Goal: Task Accomplishment & Management: Complete application form

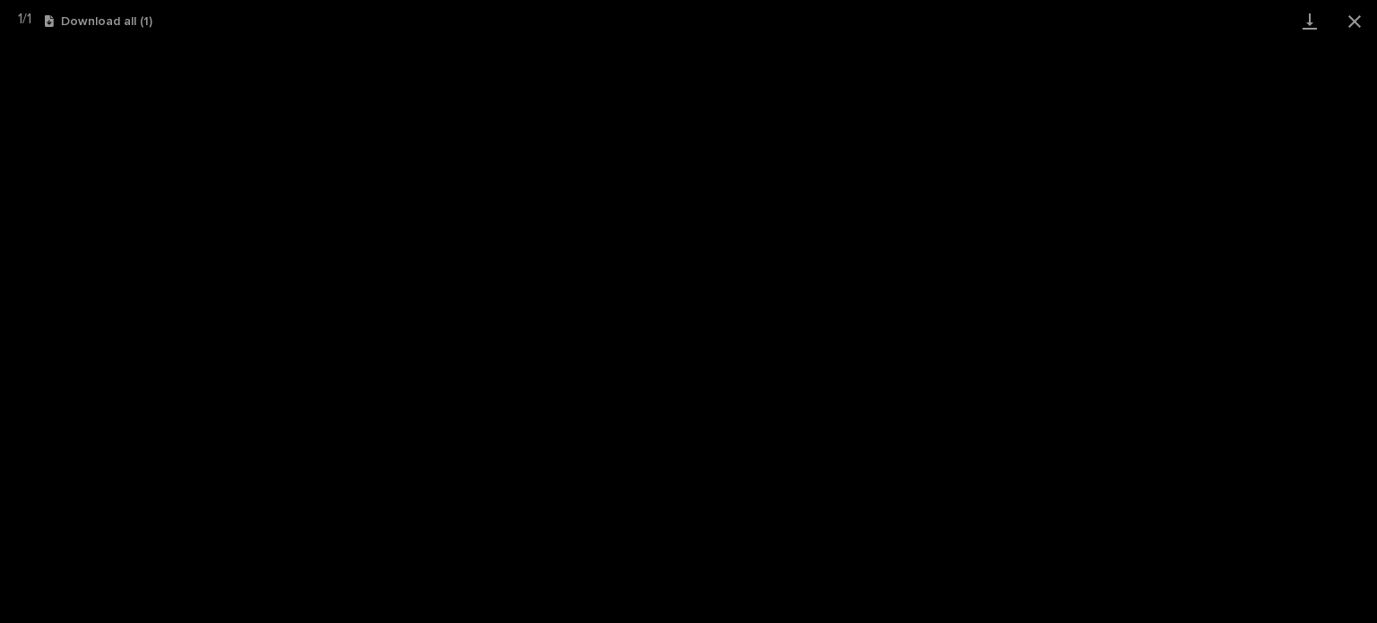
scroll to position [269, 0]
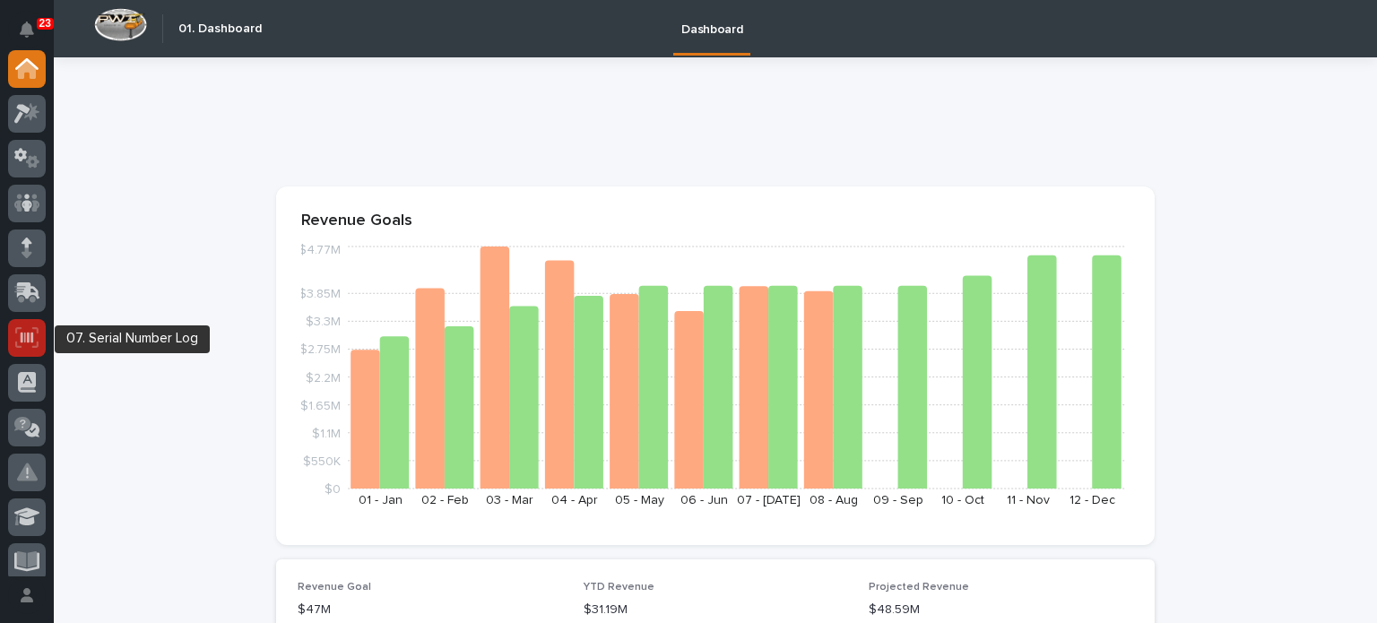
click at [35, 345] on icon at bounding box center [26, 337] width 23 height 21
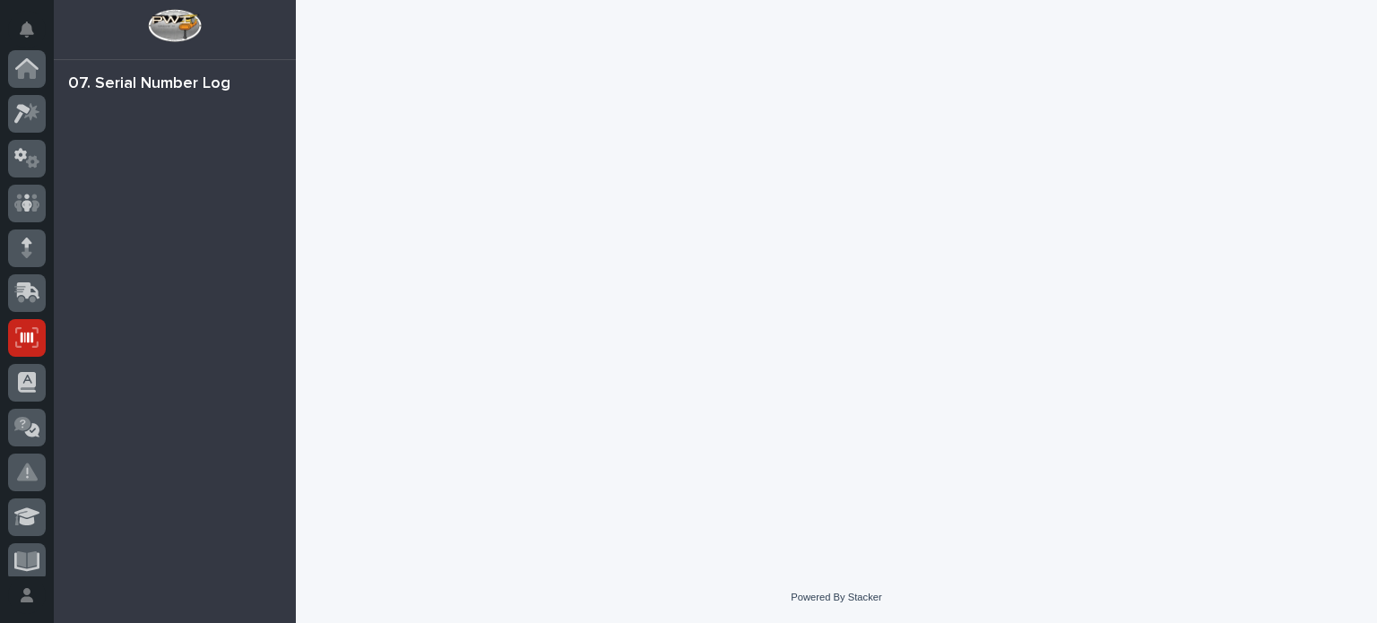
scroll to position [269, 0]
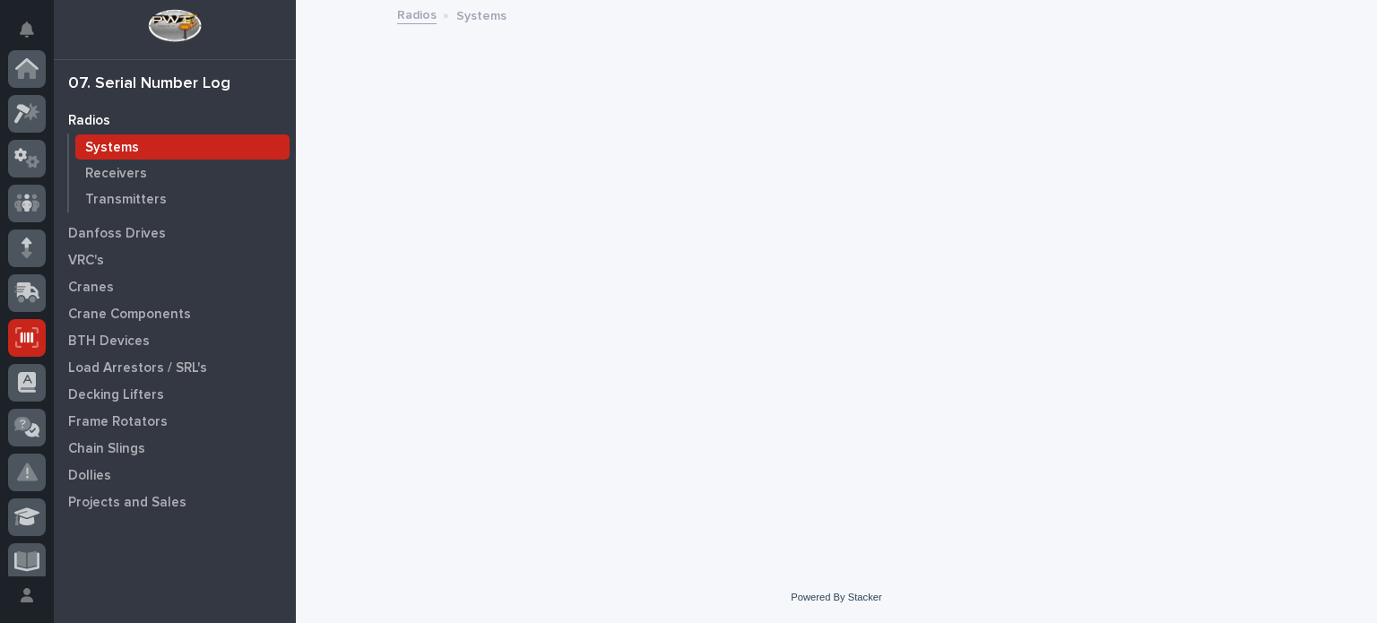
scroll to position [269, 0]
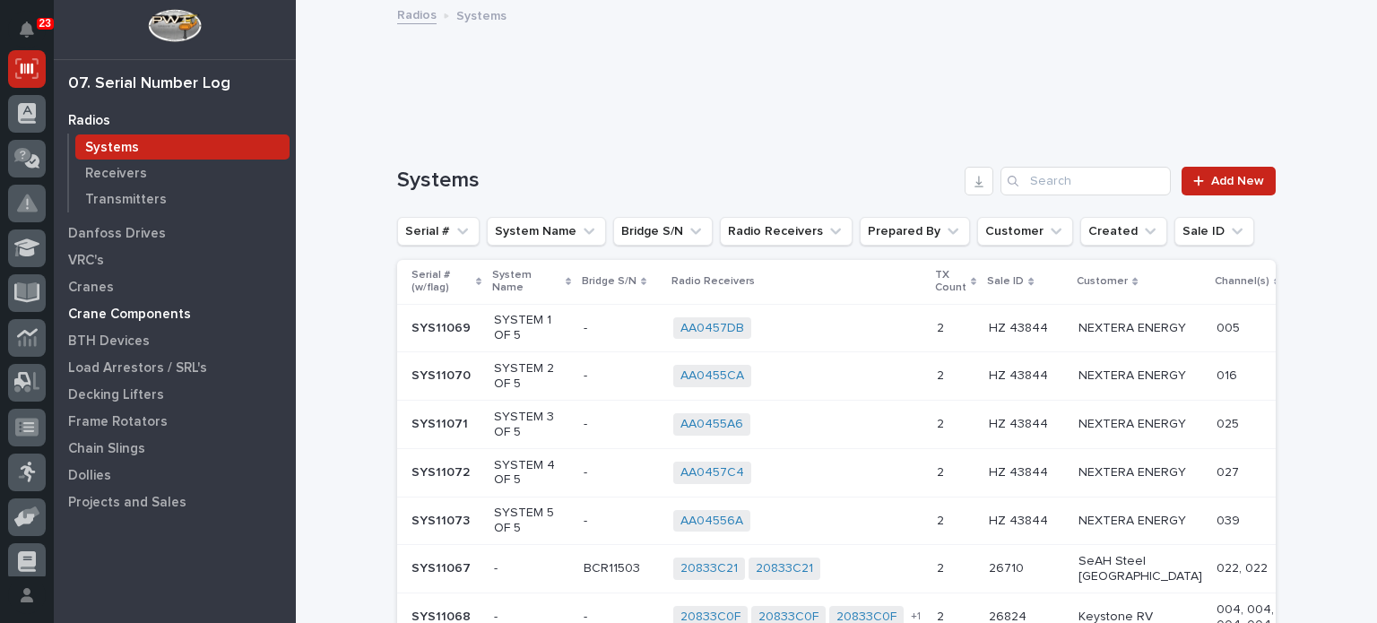
click at [172, 313] on p "Crane Components" at bounding box center [129, 315] width 123 height 16
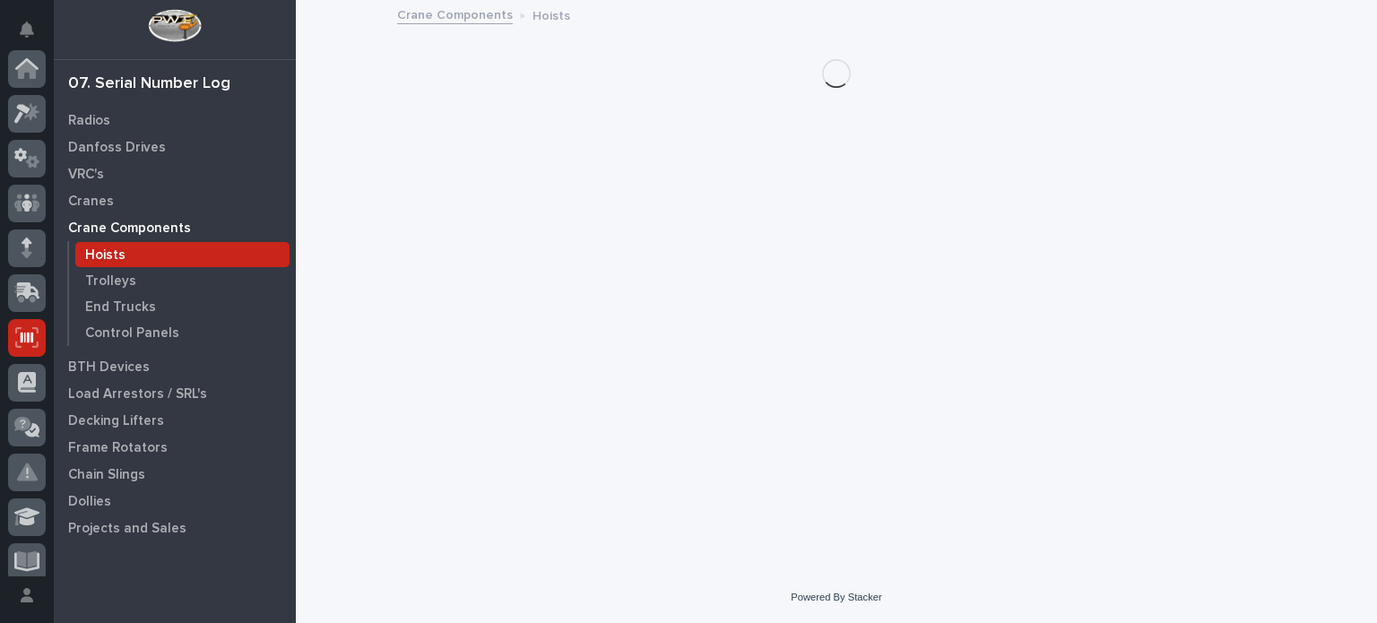
scroll to position [269, 0]
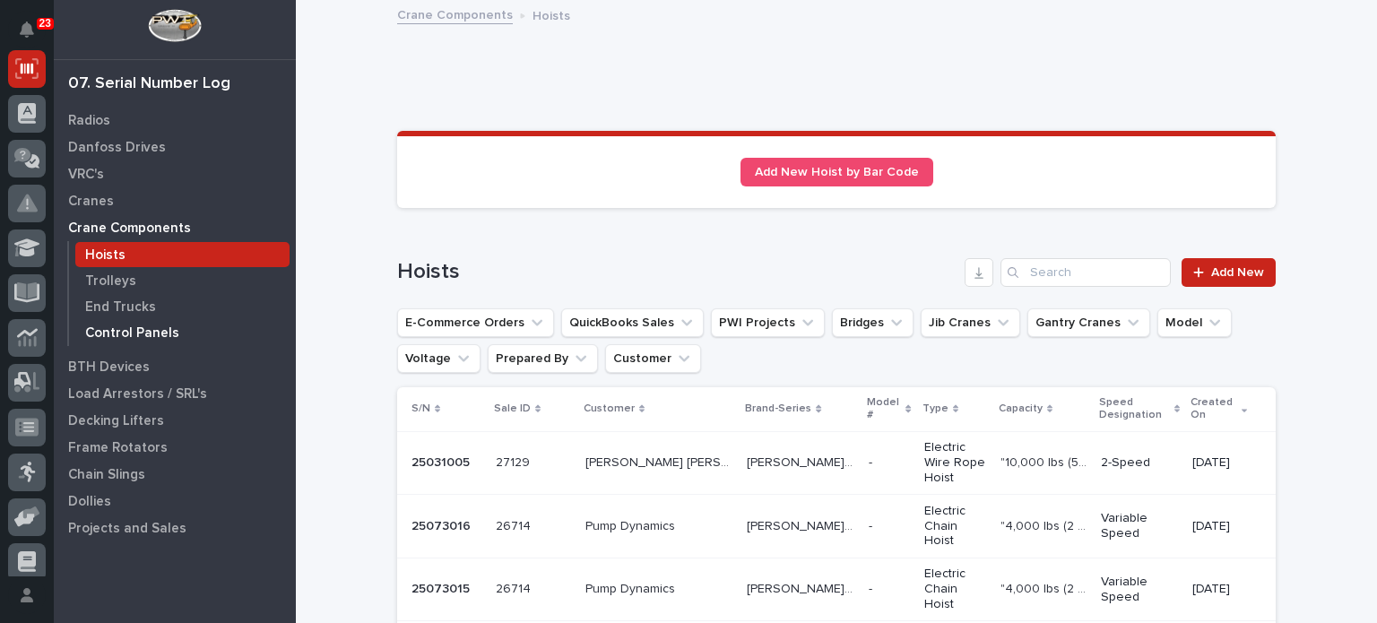
click at [152, 332] on p "Control Panels" at bounding box center [132, 334] width 94 height 16
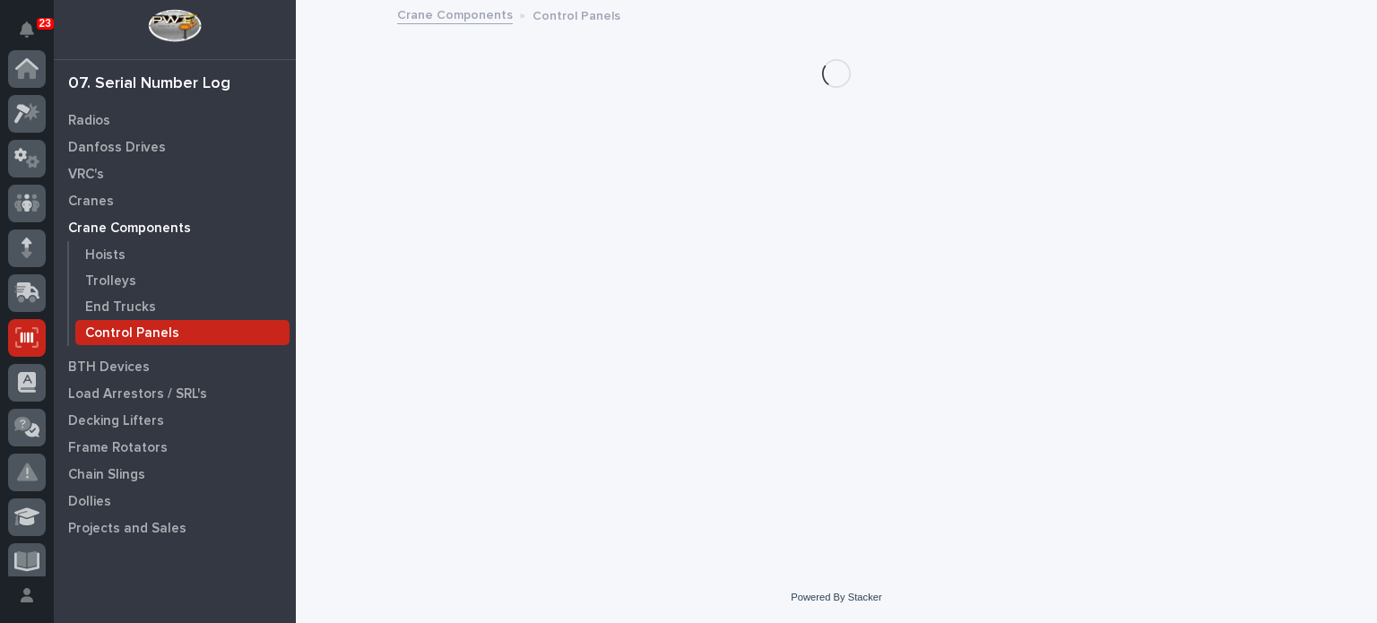
scroll to position [269, 0]
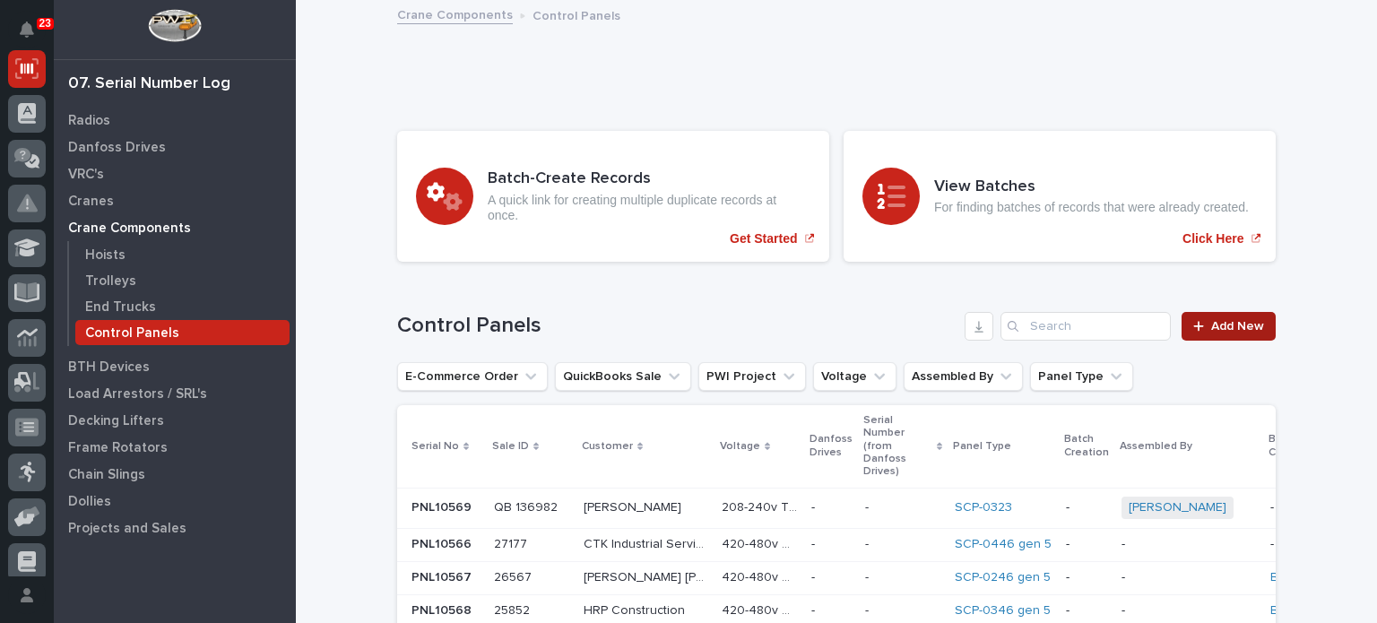
click at [1241, 320] on span "Add New" at bounding box center [1238, 326] width 53 height 13
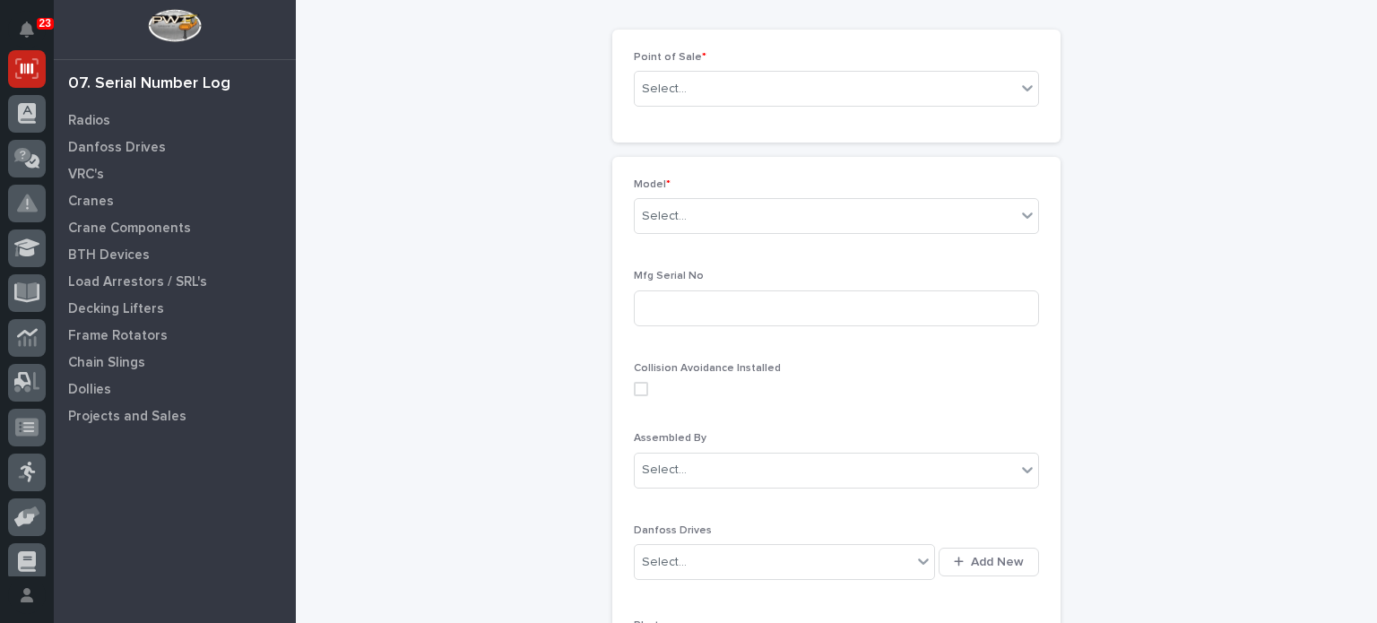
scroll to position [39, 0]
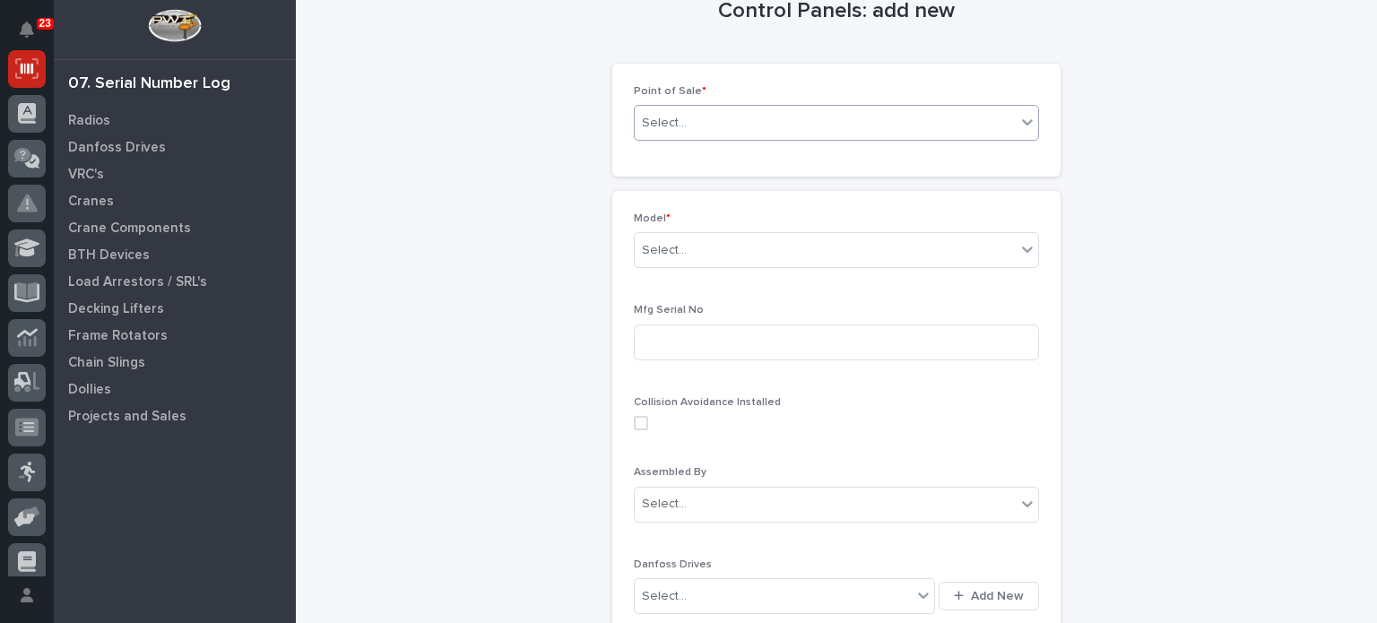
click at [830, 128] on div "Select..." at bounding box center [825, 124] width 381 height 30
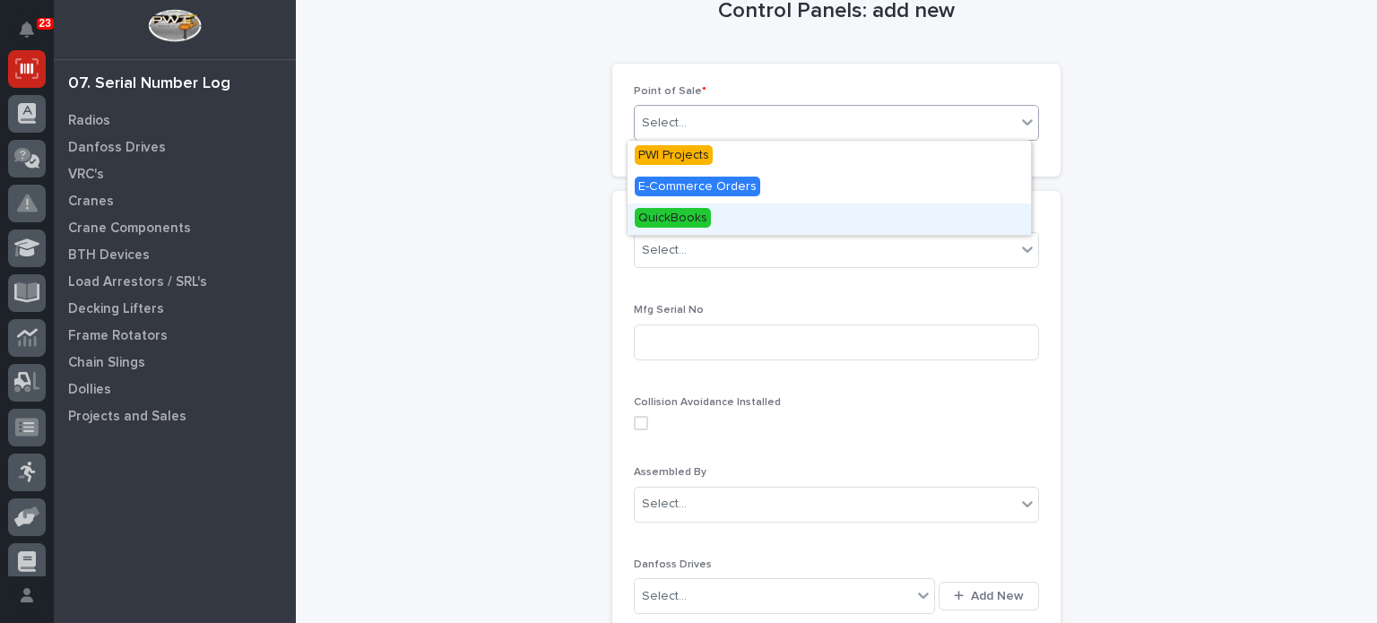
click at [763, 228] on div "QuickBooks" at bounding box center [830, 219] width 404 height 31
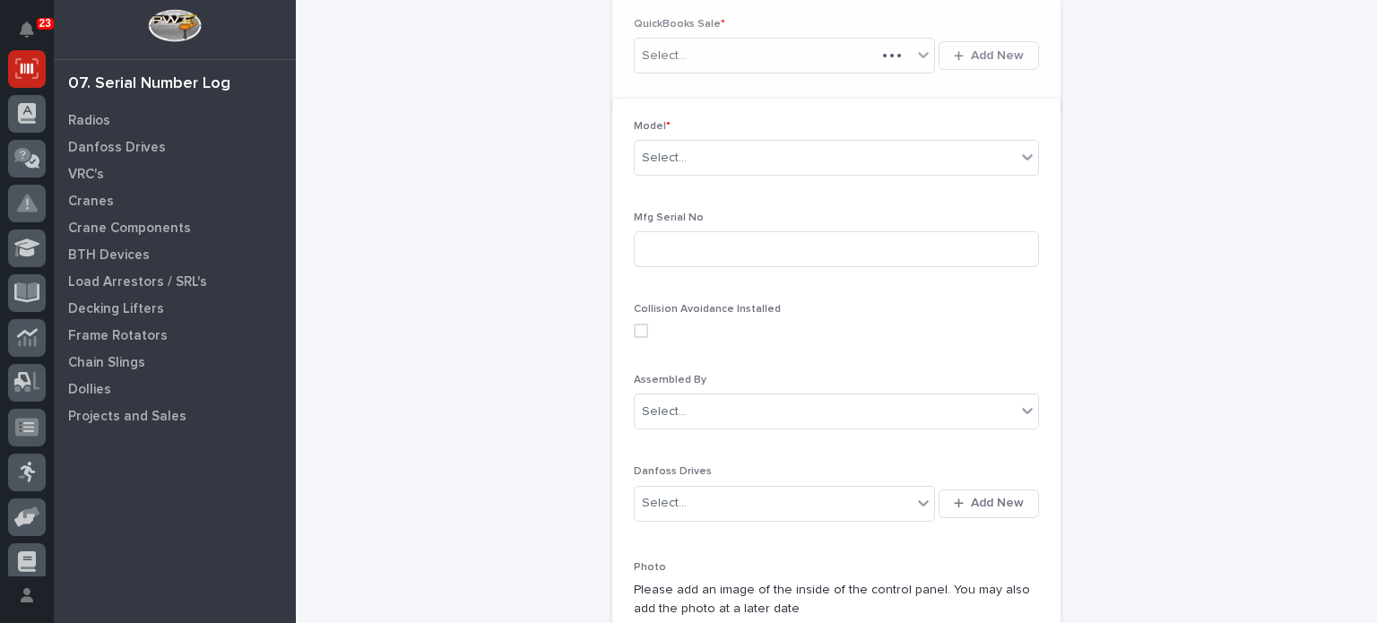
scroll to position [234, 0]
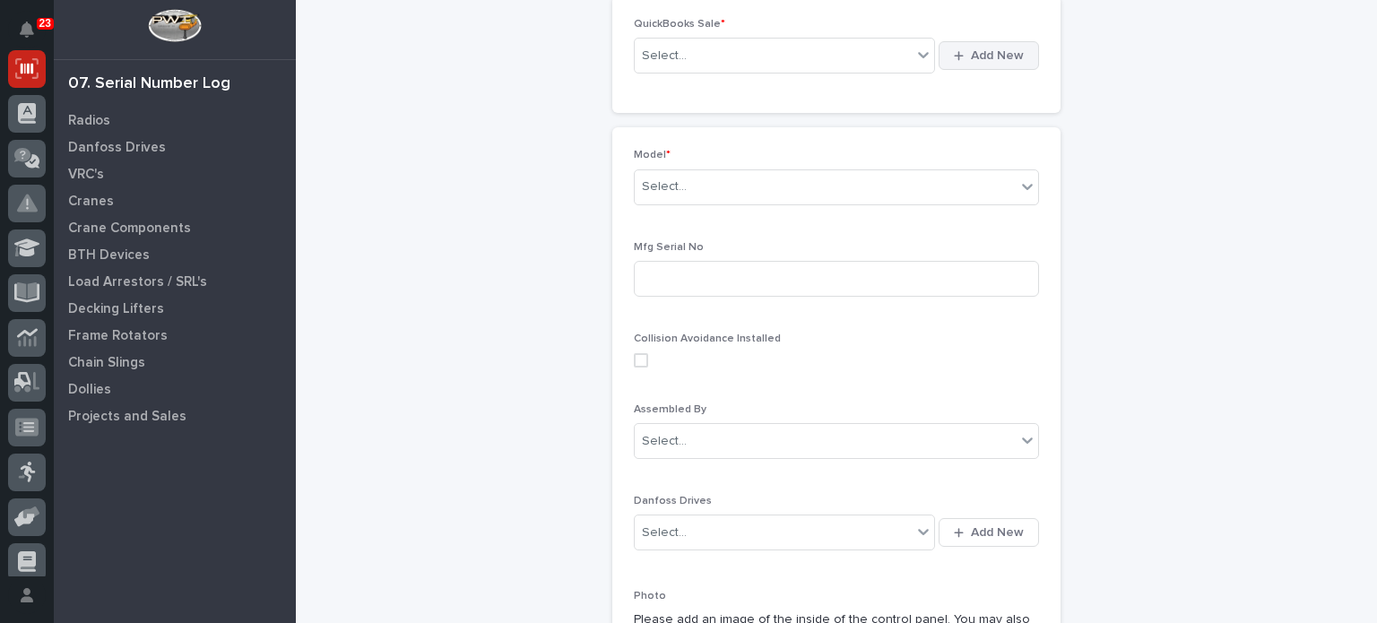
click at [971, 62] on span "Add New" at bounding box center [997, 56] width 53 height 16
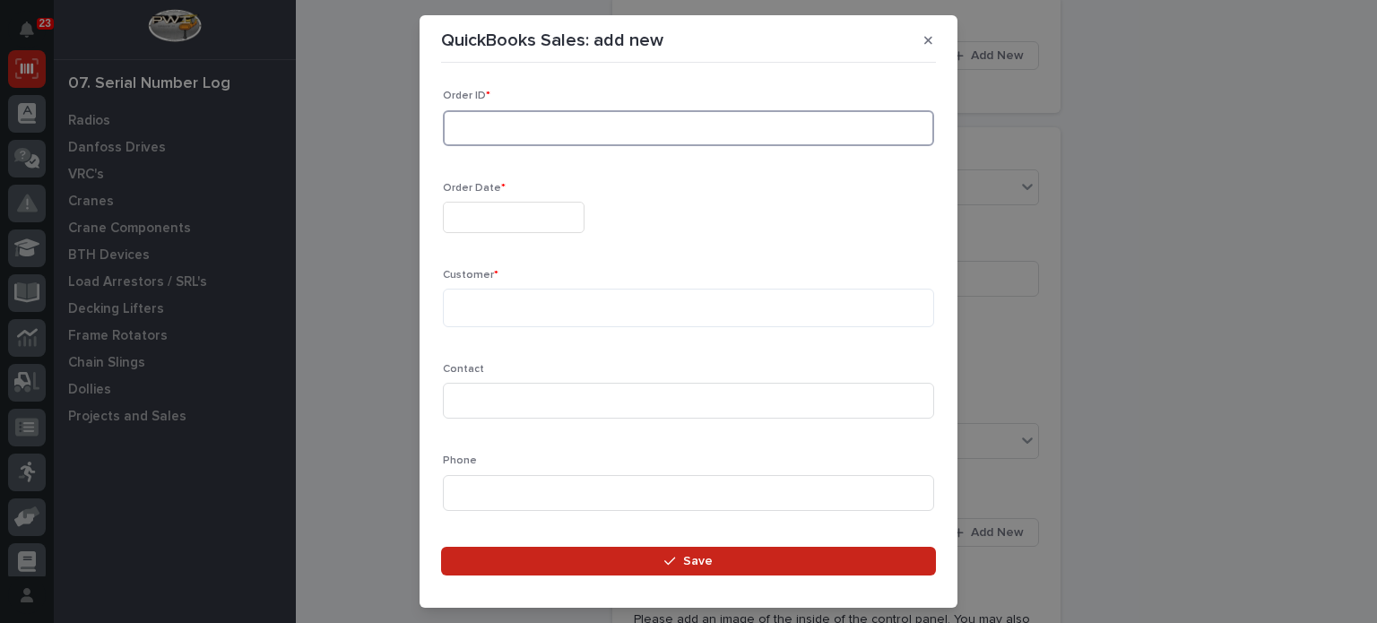
click at [519, 143] on input at bounding box center [688, 128] width 491 height 36
type input "136848"
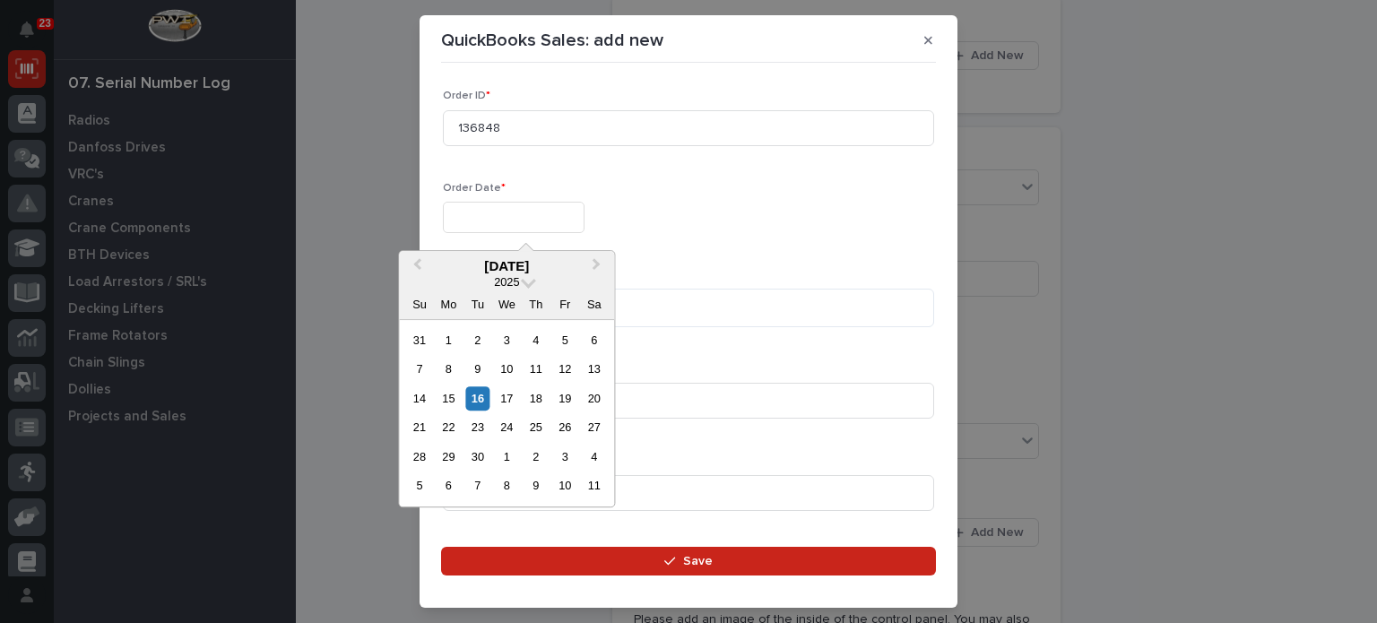
click at [536, 229] on input "text" at bounding box center [514, 217] width 142 height 31
type input "**********"
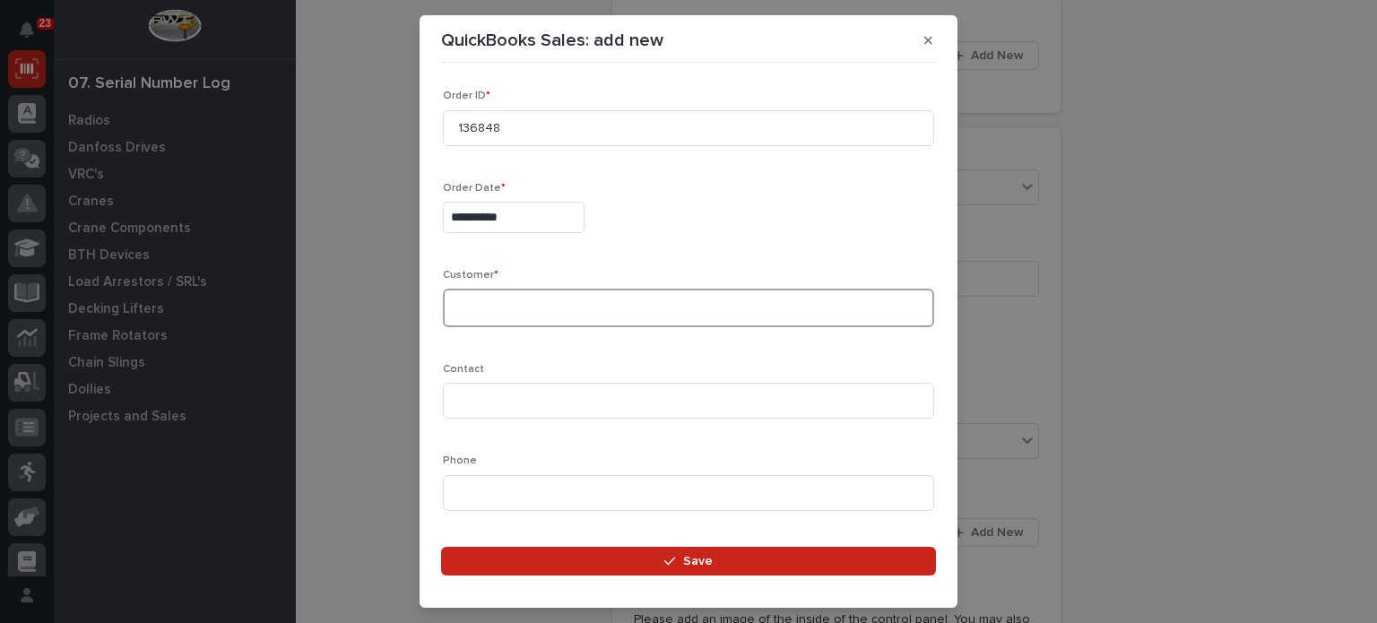
click at [529, 315] on textarea at bounding box center [688, 308] width 491 height 39
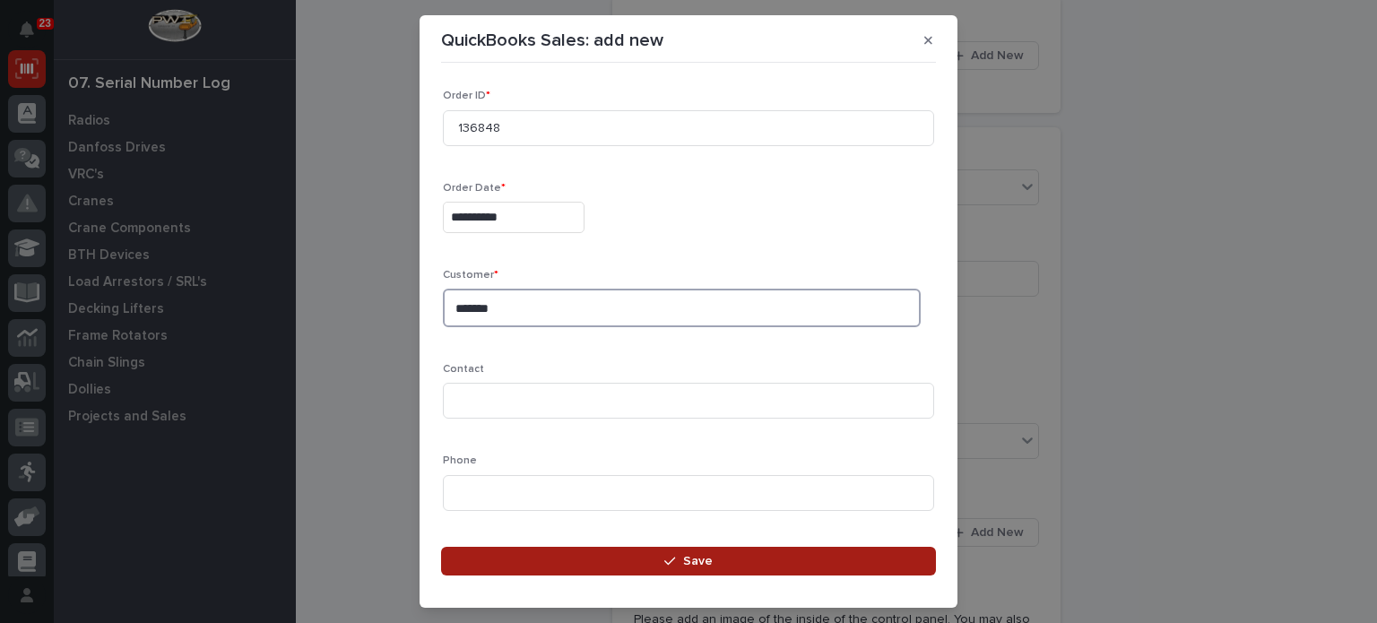
type textarea "*******"
click at [641, 553] on button "Save" at bounding box center [688, 561] width 495 height 29
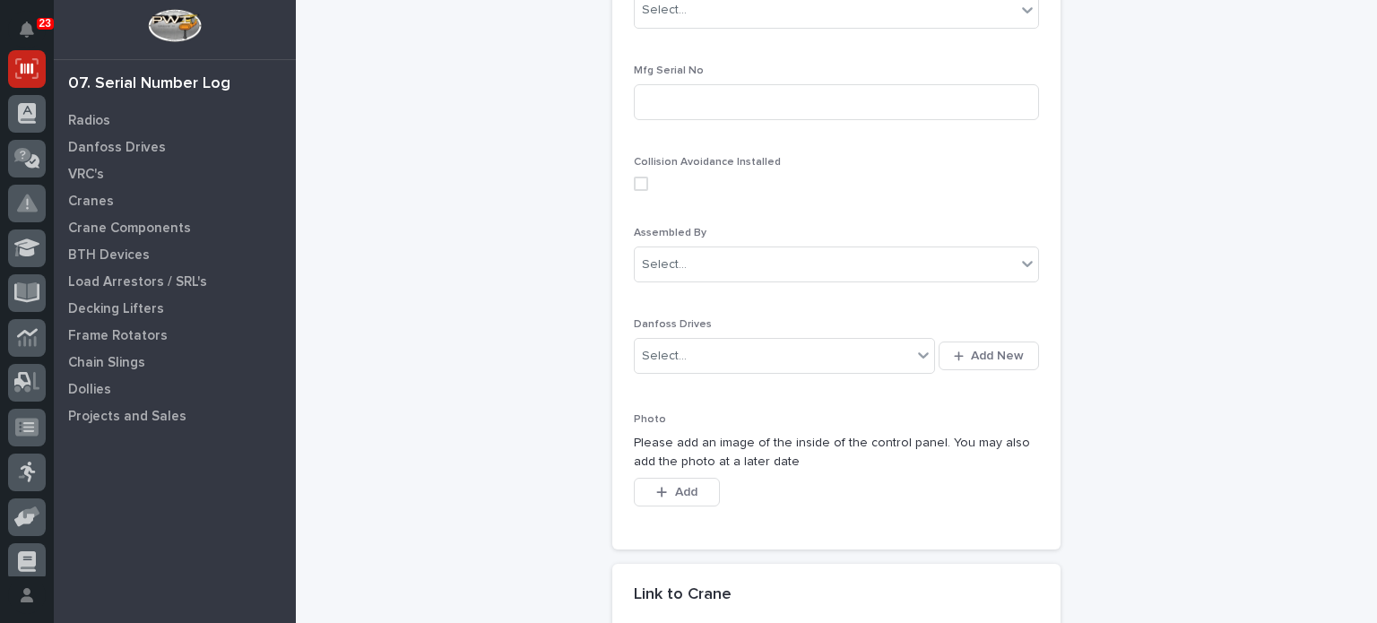
scroll to position [0, 0]
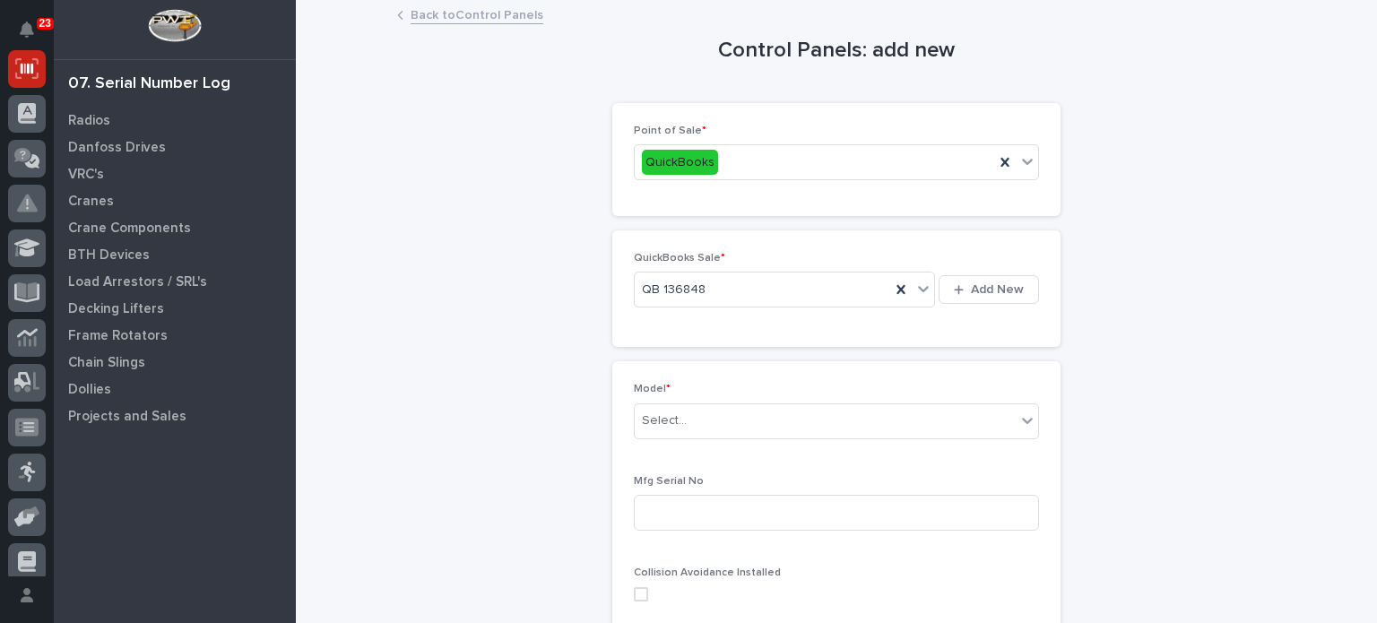
click at [508, 17] on link "Back to Control Panels" at bounding box center [477, 14] width 133 height 21
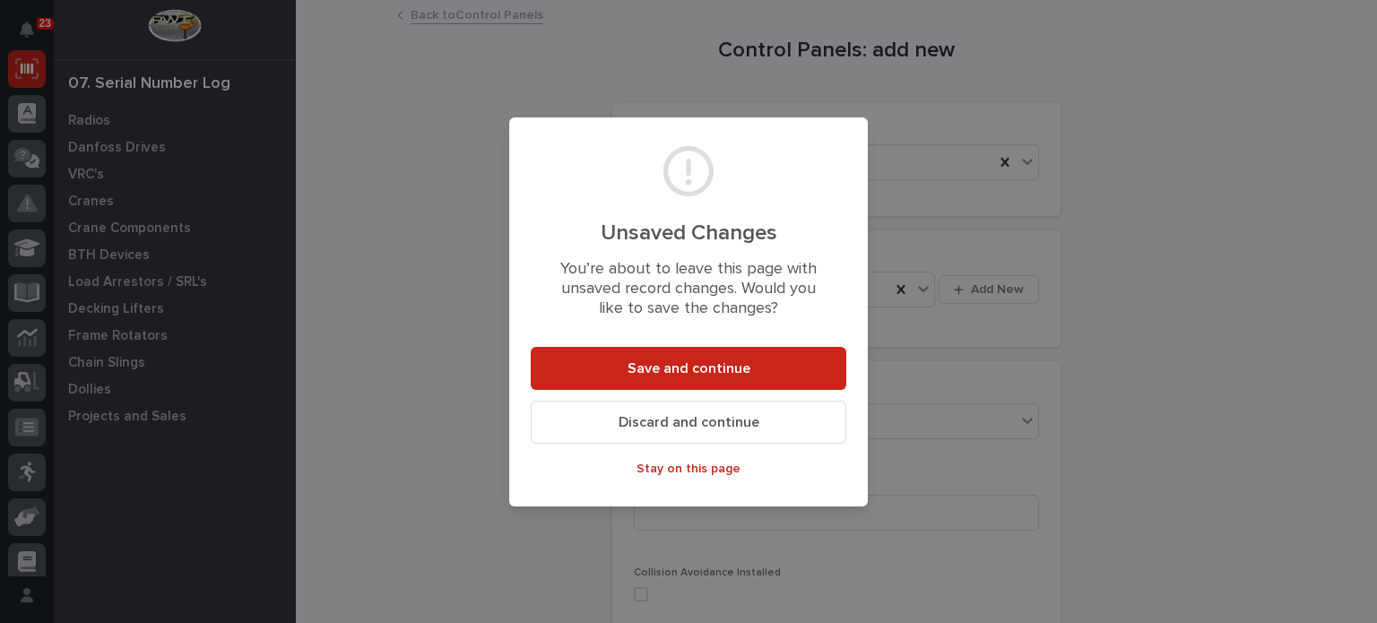
click at [1165, 223] on div "Unsaved Changes You’re about to leave this page with unsaved record changes. Wo…" at bounding box center [688, 311] width 1377 height 623
click at [710, 423] on span "Discard and continue" at bounding box center [689, 422] width 141 height 19
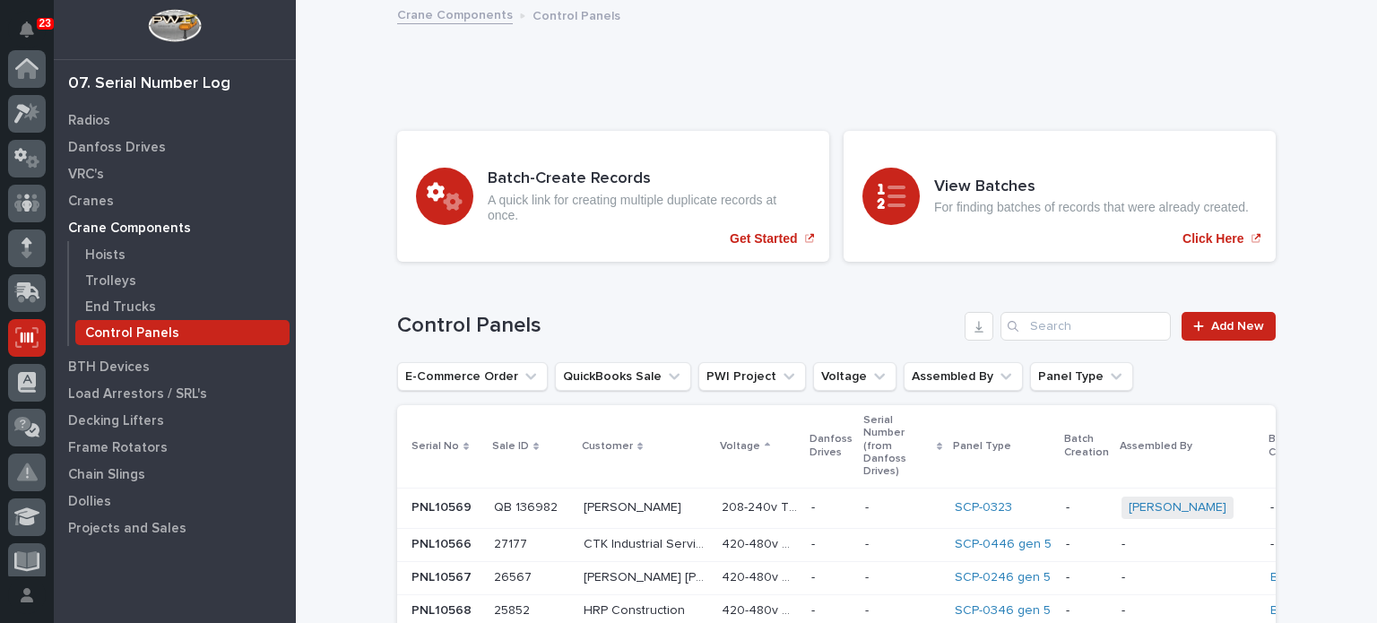
scroll to position [269, 0]
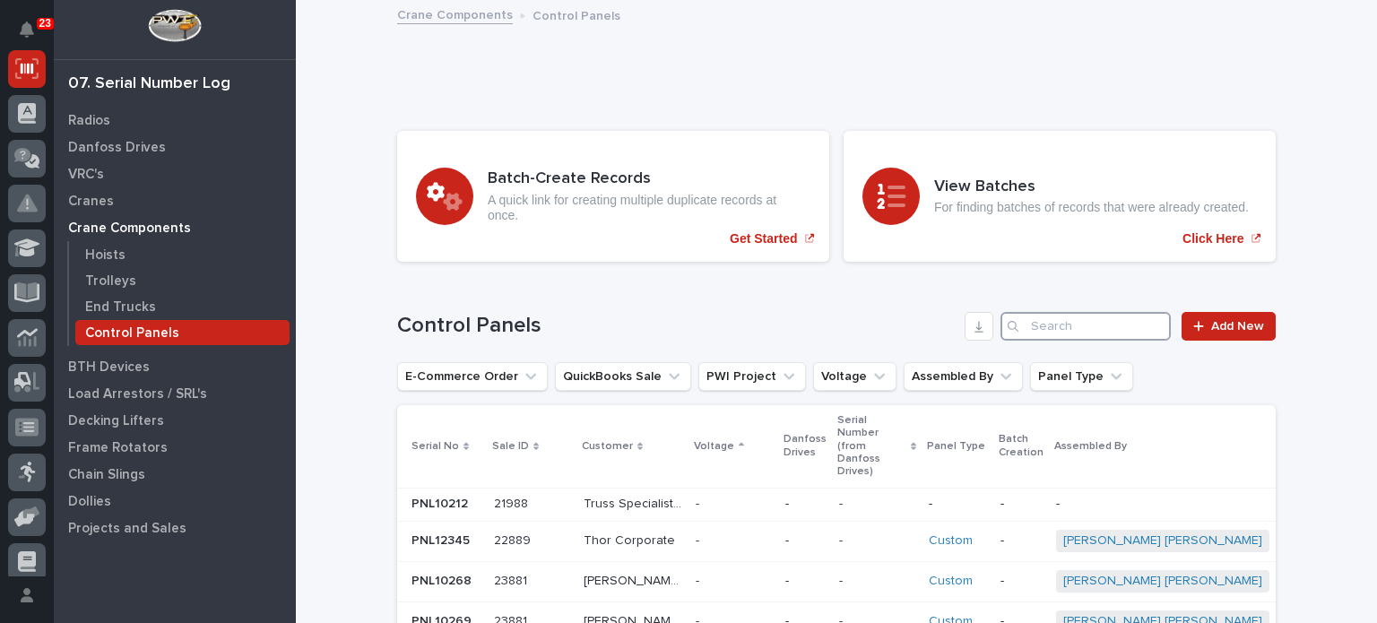
click at [1108, 328] on input "Search" at bounding box center [1086, 326] width 170 height 29
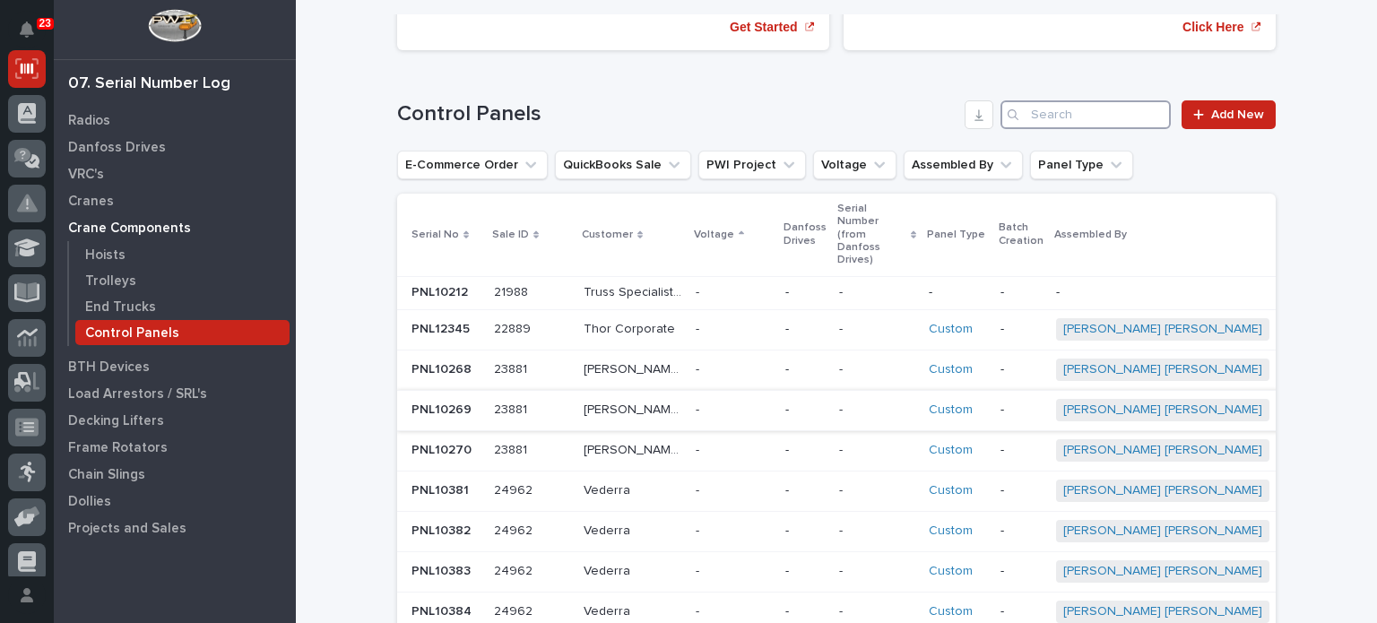
scroll to position [212, 0]
click at [438, 225] on p "Serial No" at bounding box center [436, 235] width 48 height 20
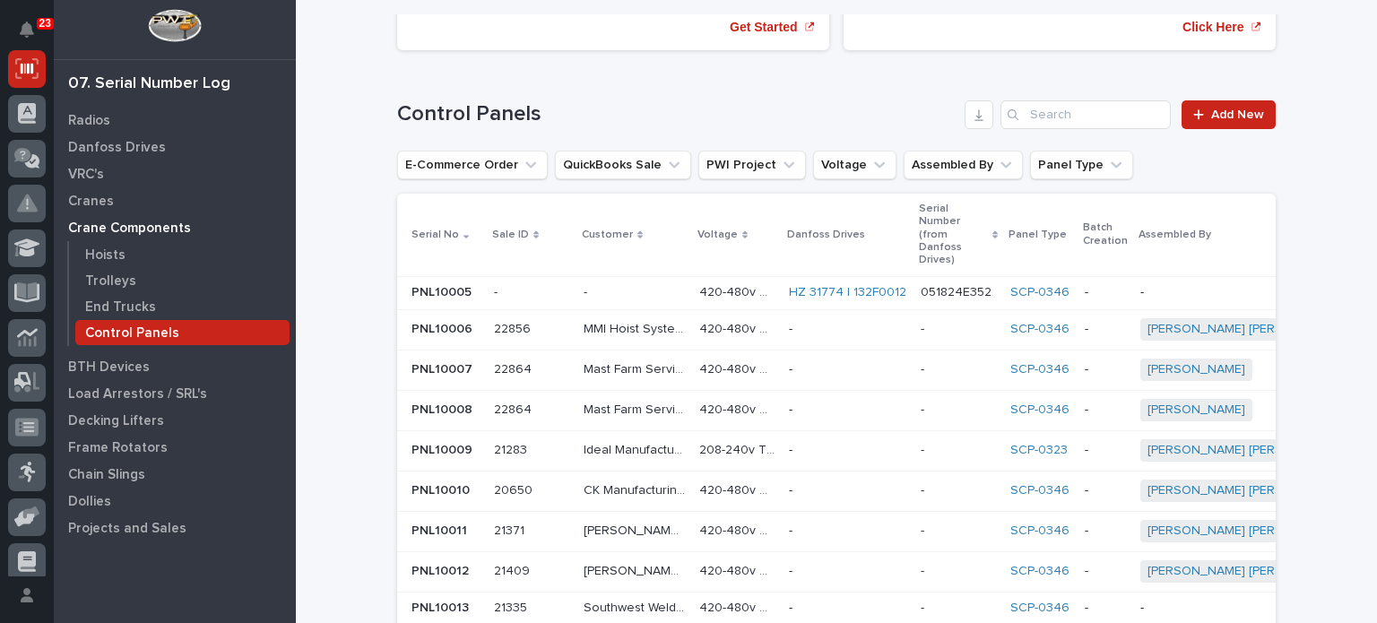
click at [435, 225] on p "Serial No" at bounding box center [436, 235] width 48 height 20
click at [1065, 114] on input "Search" at bounding box center [1086, 114] width 170 height 29
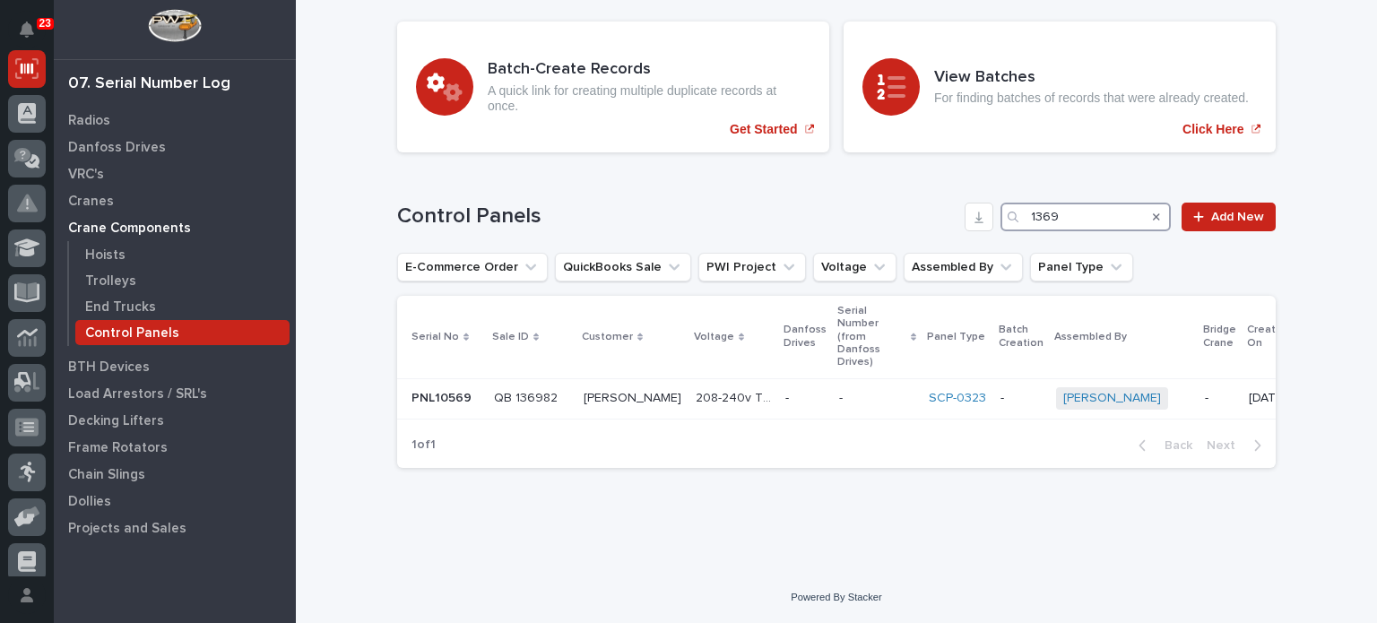
scroll to position [82, 0]
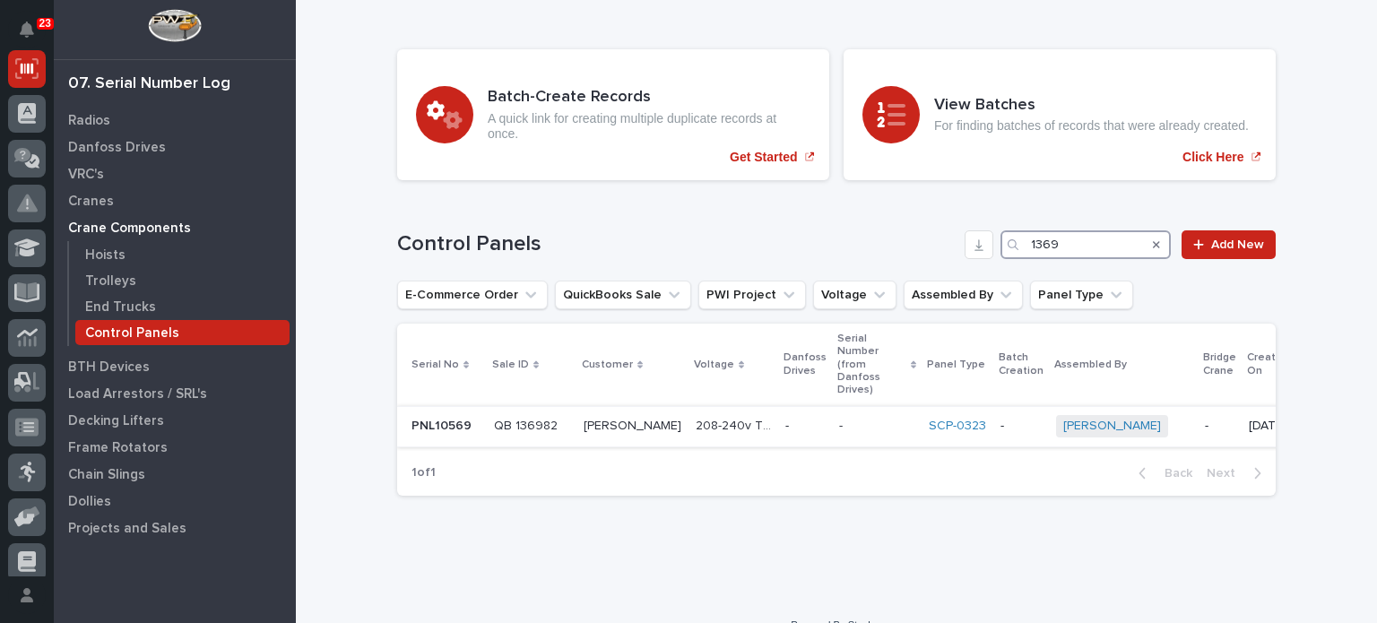
type input "1369"
click at [636, 419] on p at bounding box center [633, 426] width 98 height 15
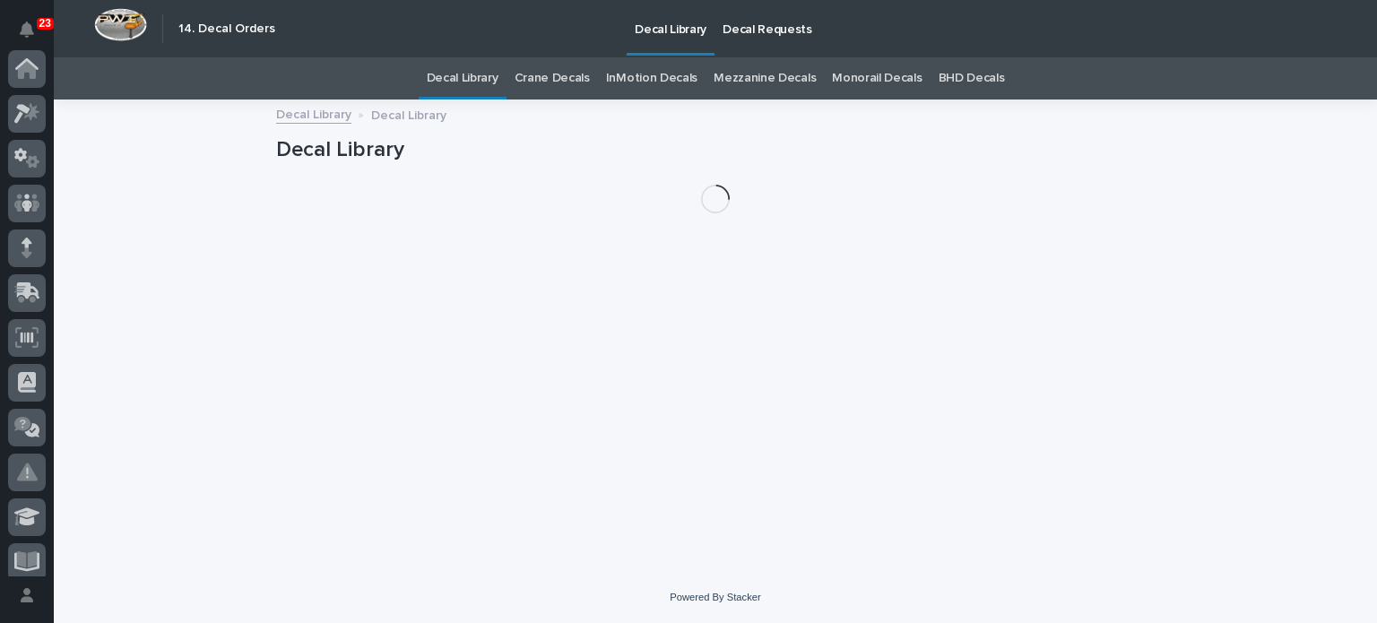
scroll to position [459, 0]
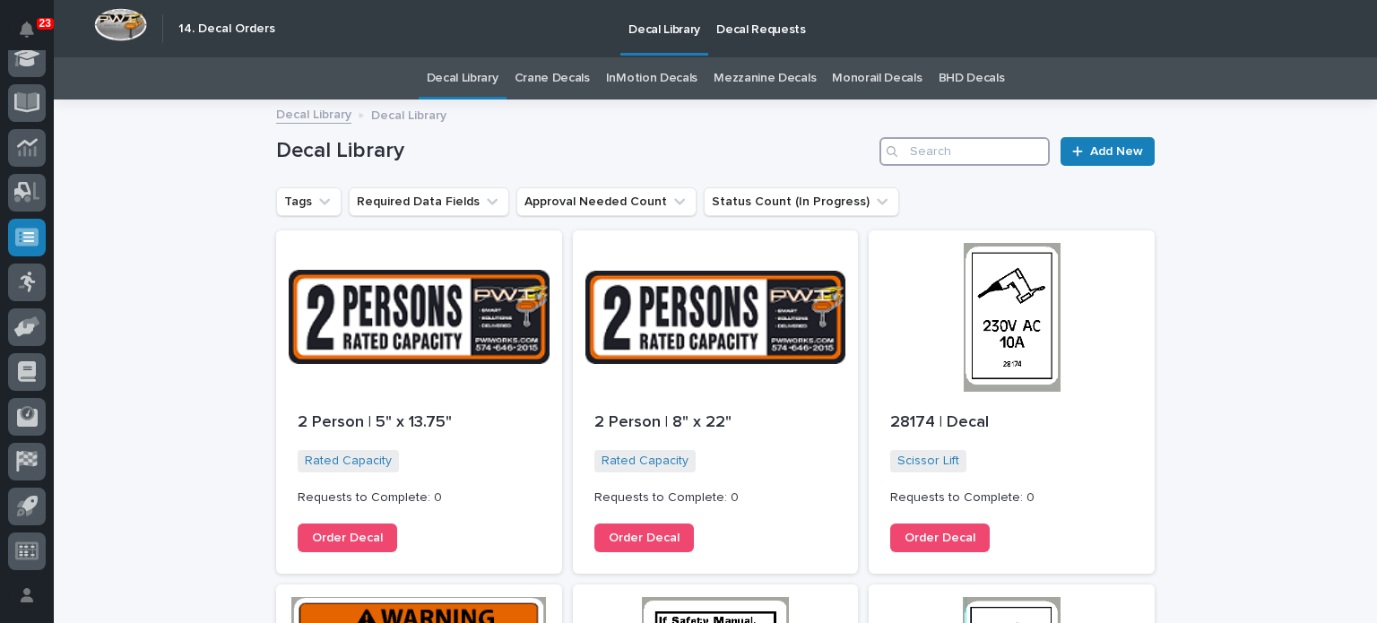
click at [938, 146] on input "Search" at bounding box center [965, 151] width 170 height 29
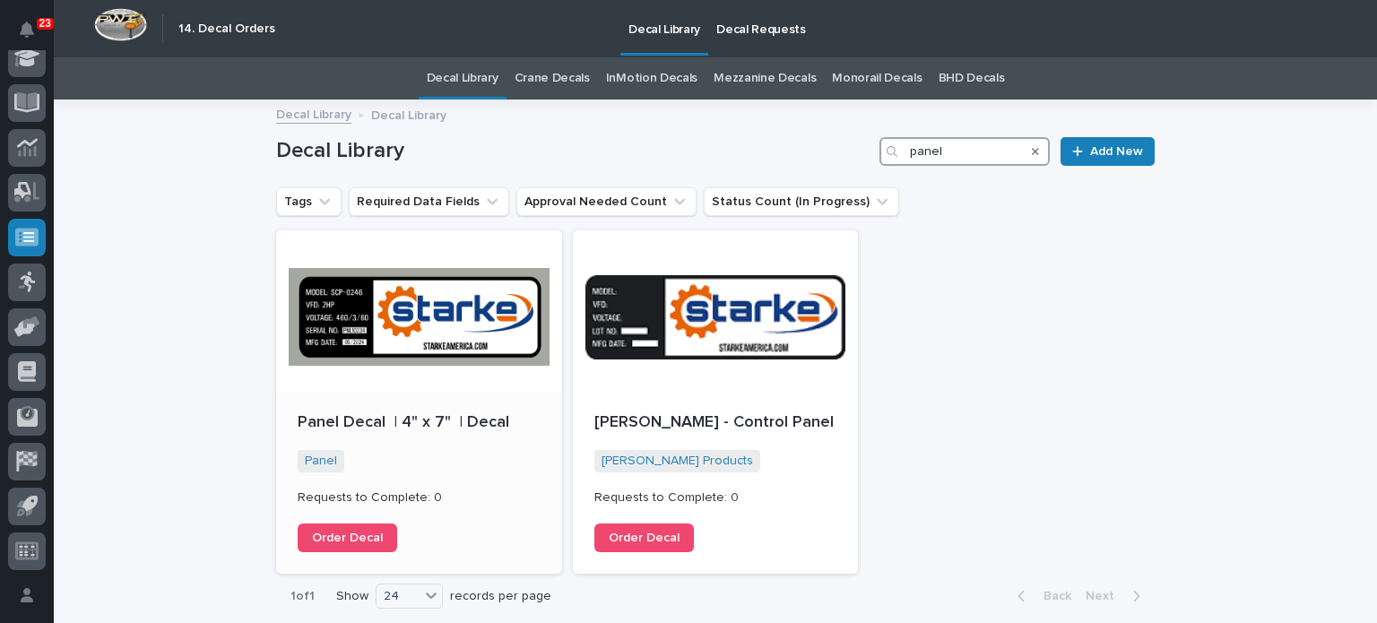
type input "panel"
click at [529, 295] on div at bounding box center [419, 310] width 286 height 161
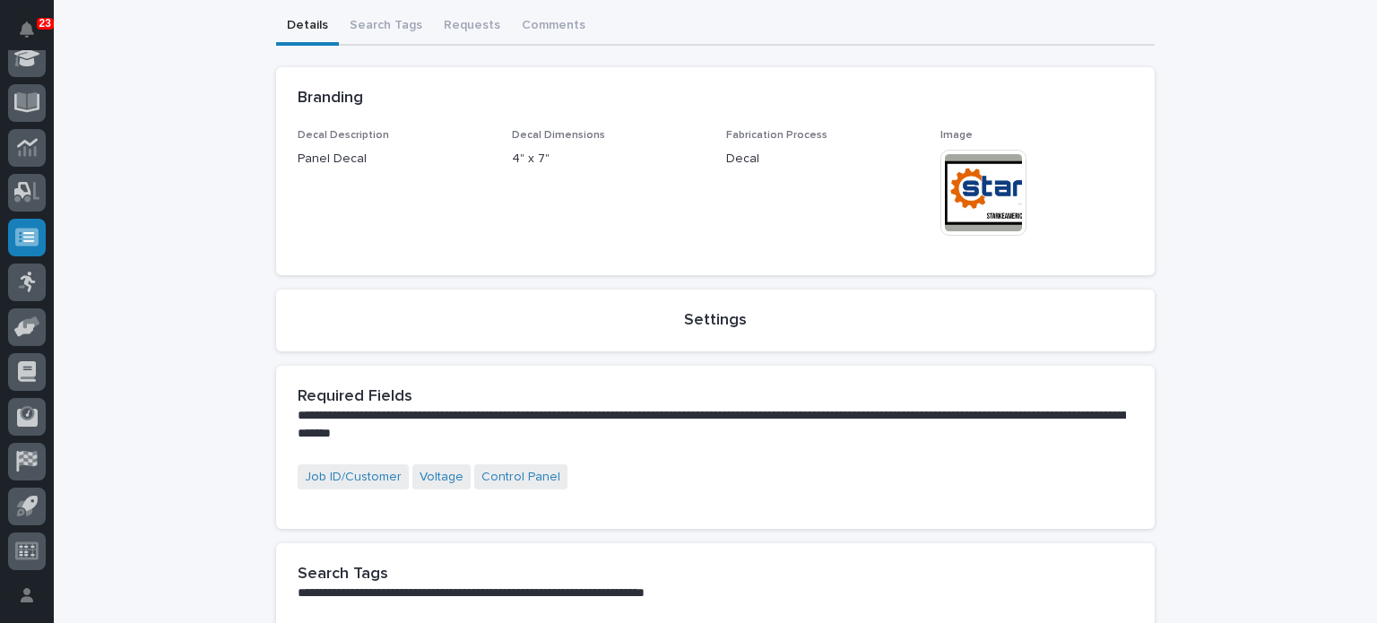
scroll to position [203, 0]
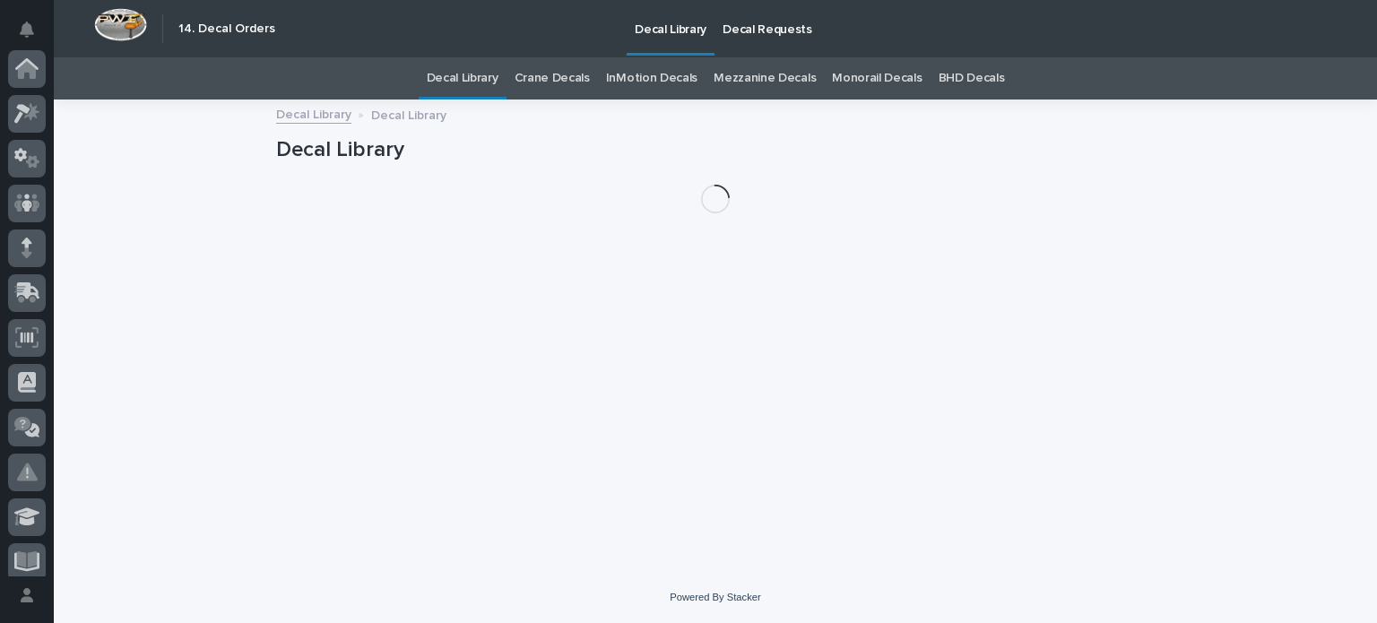
scroll to position [459, 0]
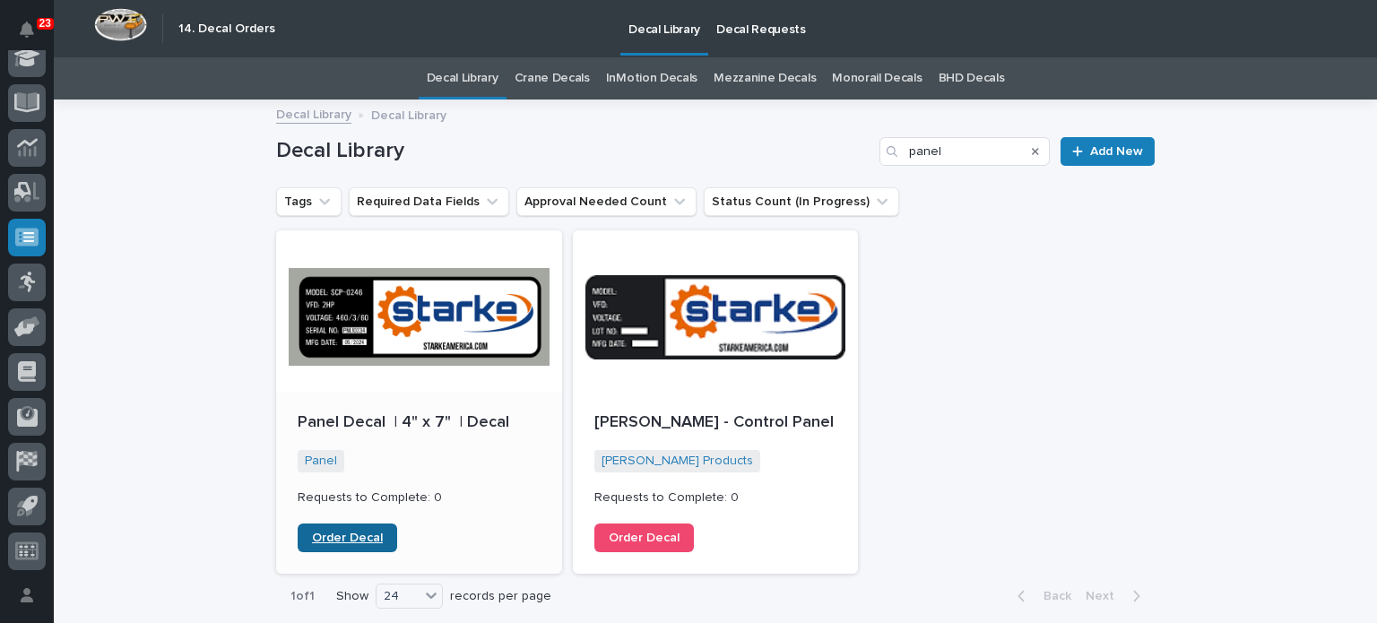
click at [337, 537] on span "Order Decal" at bounding box center [347, 538] width 71 height 13
